Goal: Check status: Check status

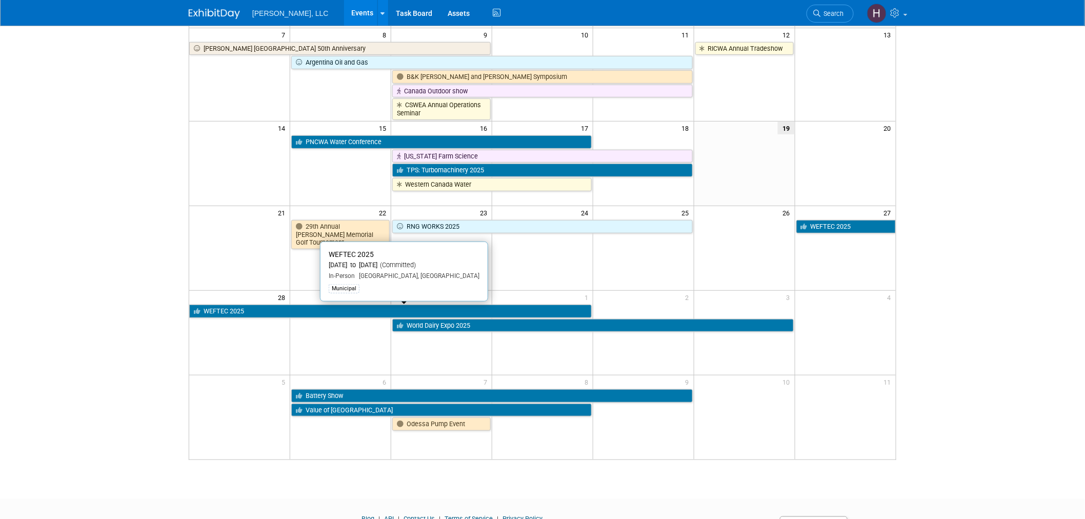
click at [345, 316] on link "WEFTEC 2025" at bounding box center [390, 311] width 402 height 13
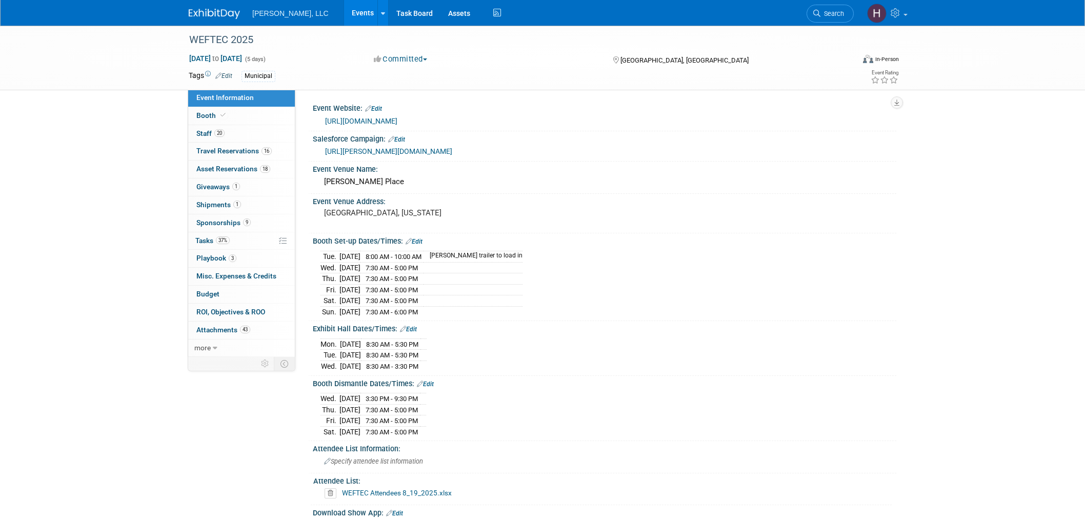
select select "Municipal"
click at [223, 150] on span "Travel Reservations 16" at bounding box center [233, 151] width 75 height 8
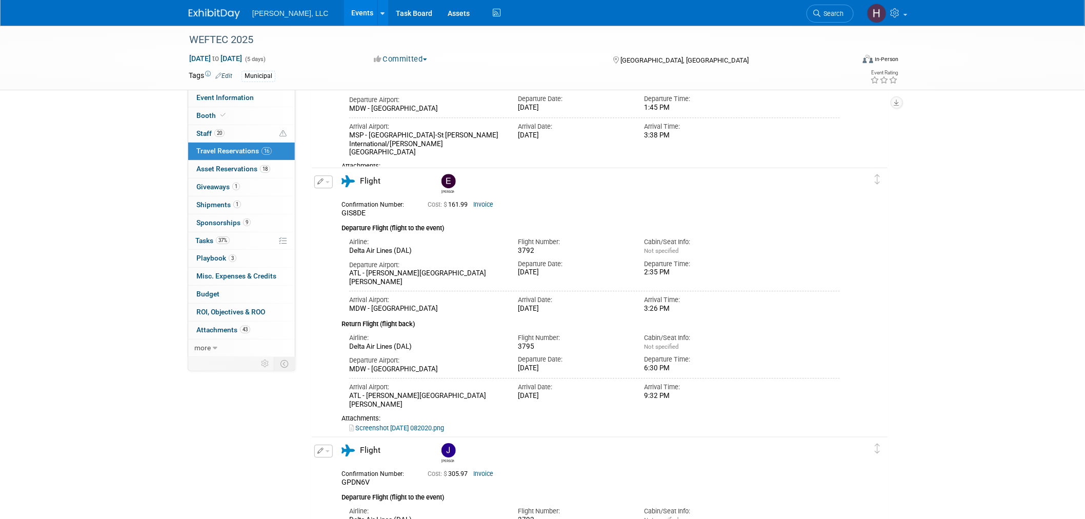
scroll to position [2677, 0]
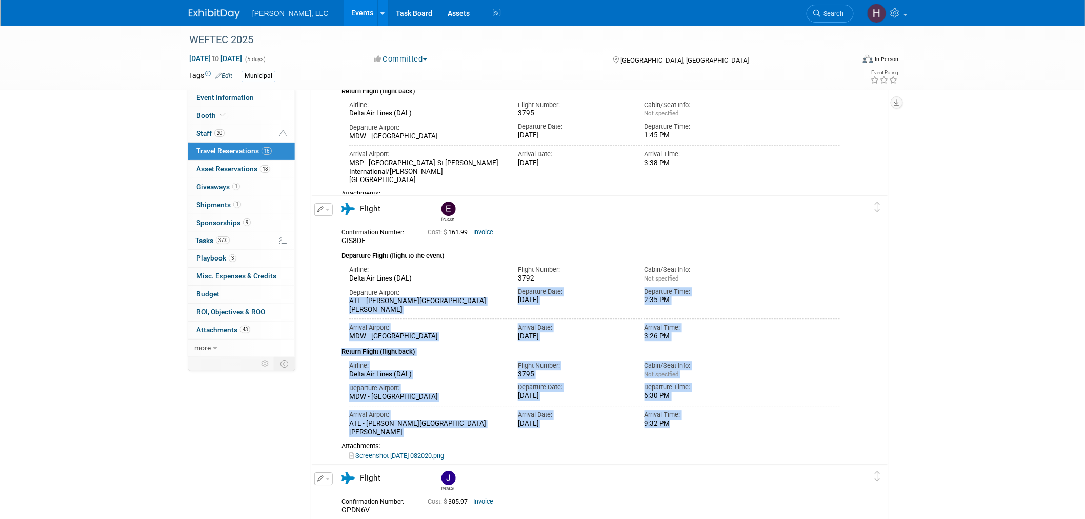
drag, startPoint x: 507, startPoint y: 294, endPoint x: 677, endPoint y: 407, distance: 203.9
click at [687, 421] on div "Confirmation Number: GIS8DE Cost: $ 161.99 Invoice Departure Flight (flight to …" at bounding box center [590, 342] width 498 height 236
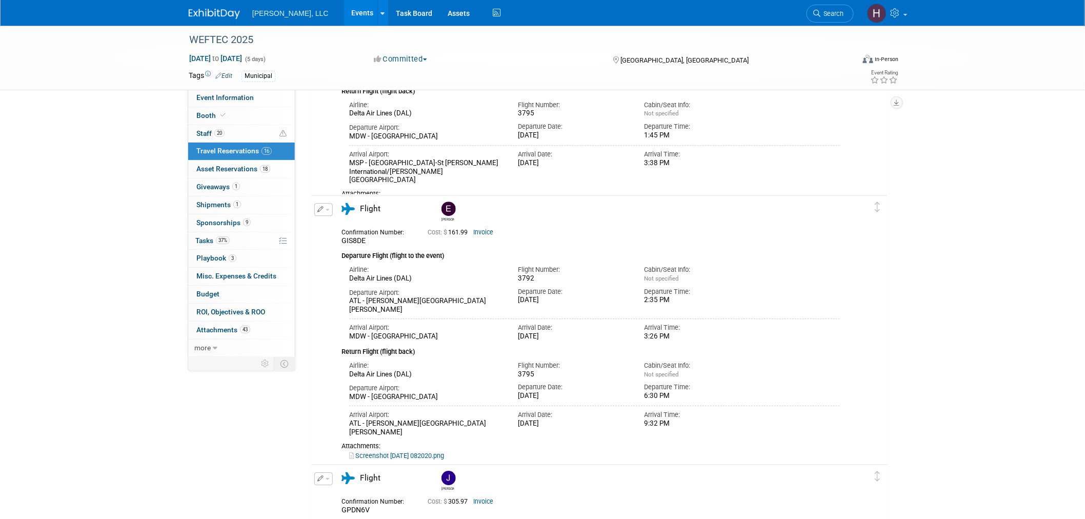
click at [482, 234] on link "Invoice" at bounding box center [483, 232] width 20 height 7
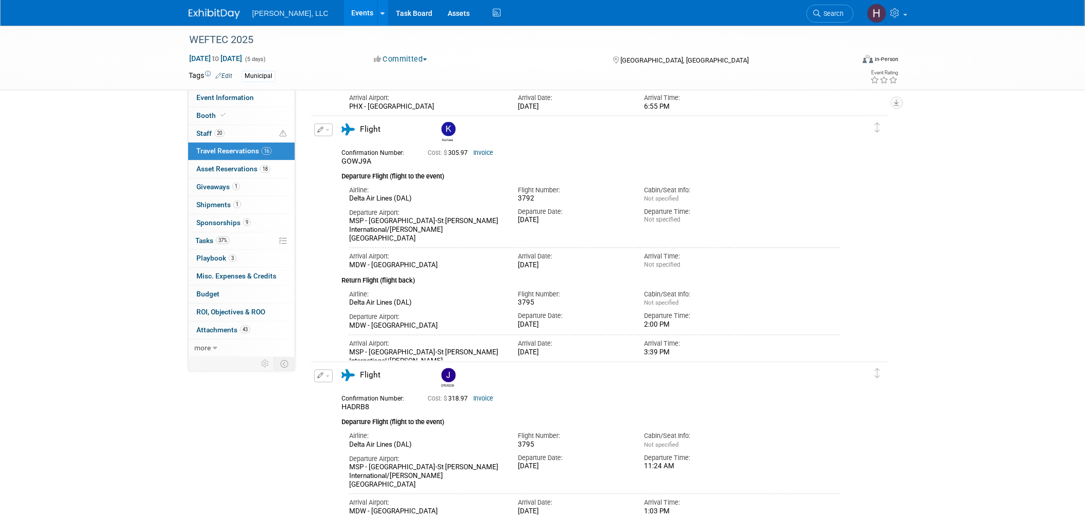
scroll to position [2221, 0]
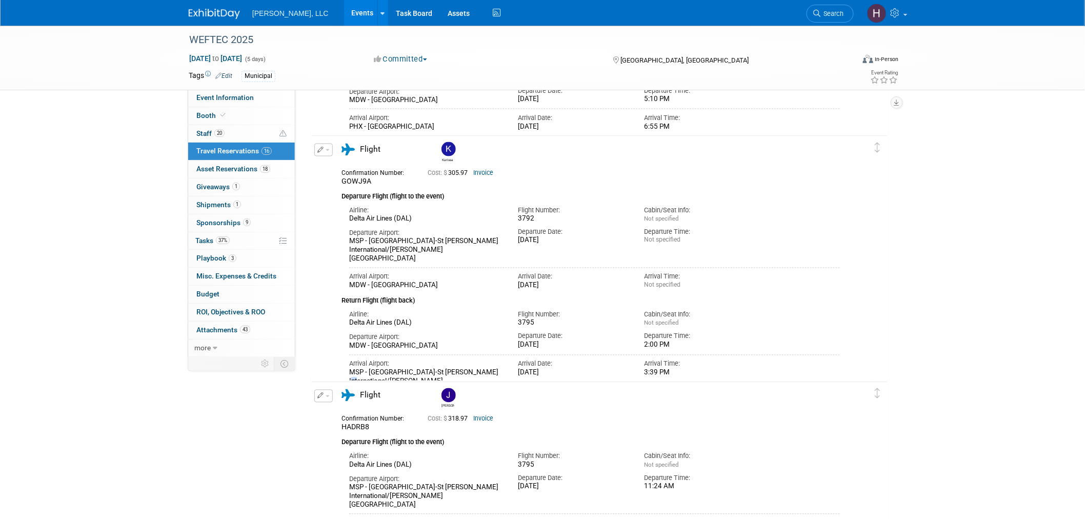
drag, startPoint x: 485, startPoint y: 362, endPoint x: 477, endPoint y: 362, distance: 8.7
click at [477, 369] on div "MSP - Minneapolis-St Paul International/Wold-Chamberlain Airport" at bounding box center [425, 382] width 153 height 26
click at [530, 369] on div "Arrival Airport: MSP - Minneapolis-St Paul International/Wold-Chamberlain Airpo…" at bounding box center [594, 373] width 506 height 44
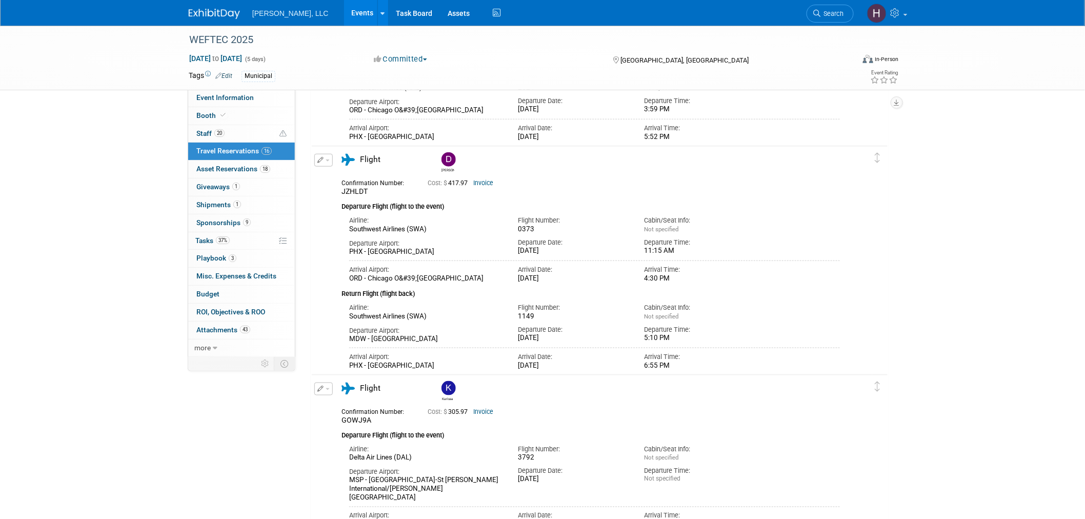
scroll to position [2051, 0]
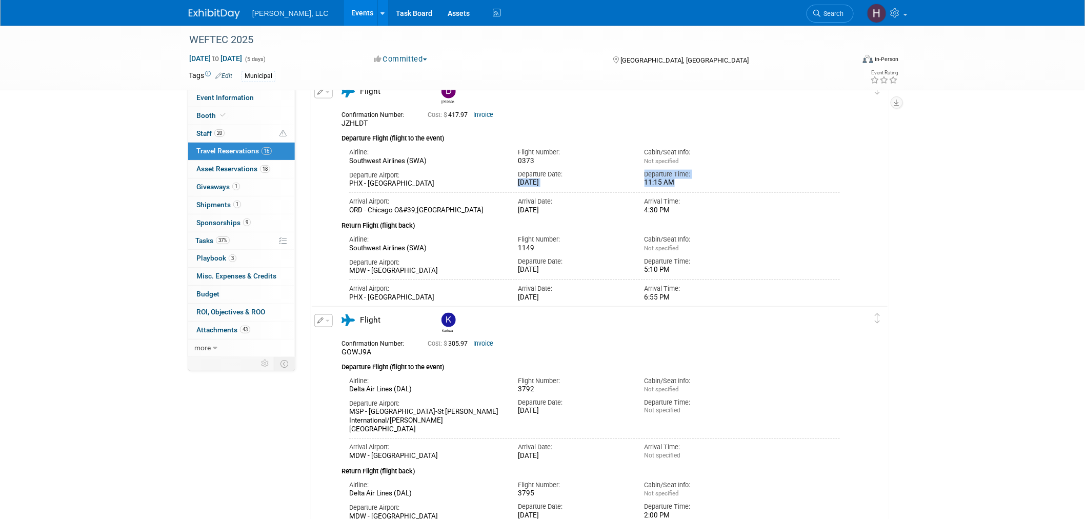
drag, startPoint x: 518, startPoint y: 182, endPoint x: 681, endPoint y: 183, distance: 163.0
click at [681, 183] on div "Departure Airport: PHX - Phoenix Sky Harbor International Airport Departure Dat…" at bounding box center [594, 177] width 506 height 23
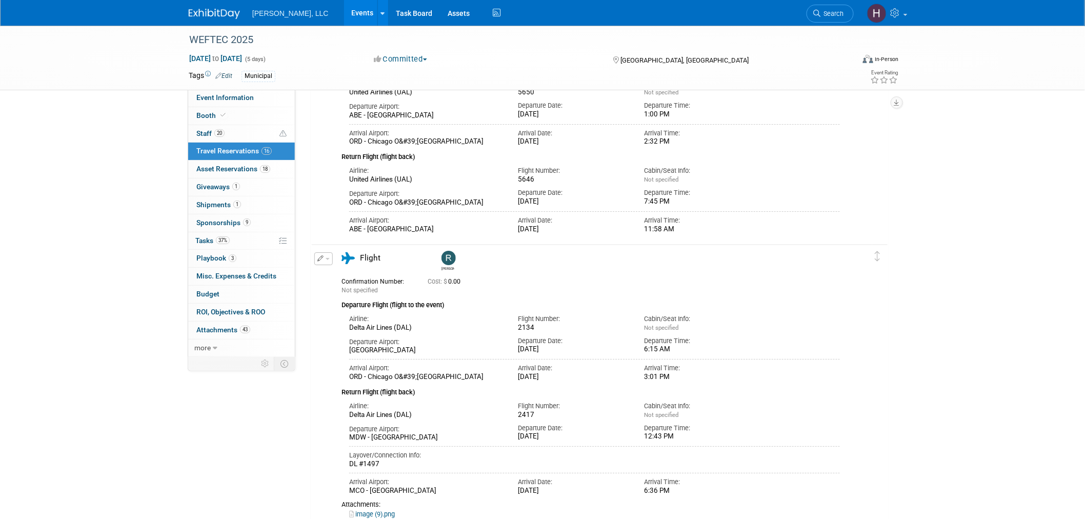
scroll to position [1481, 0]
